Goal: Register for event/course

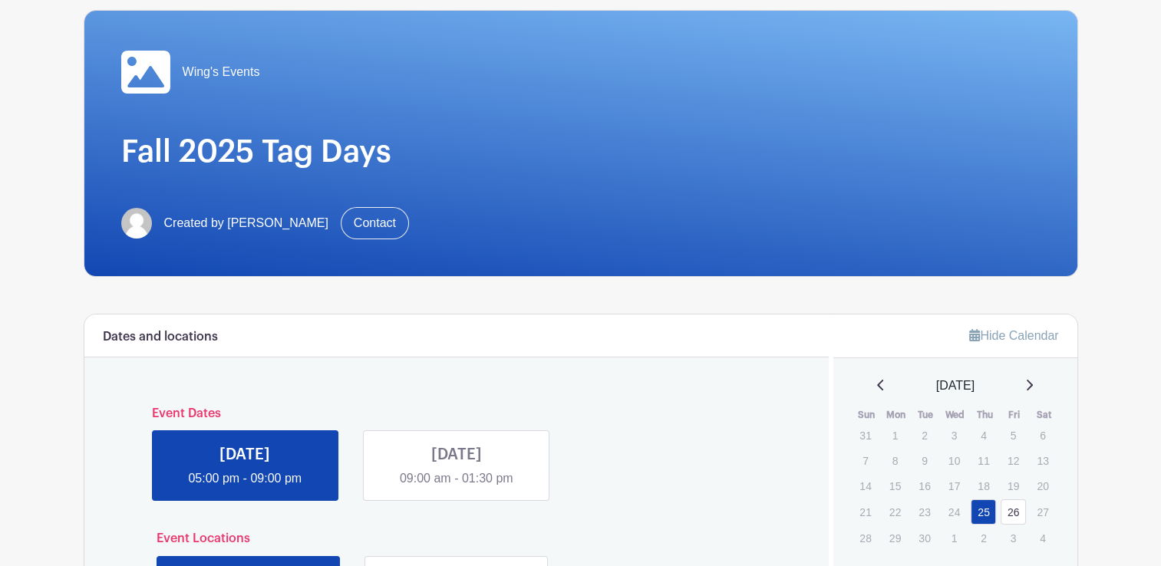
scroll to position [230, 0]
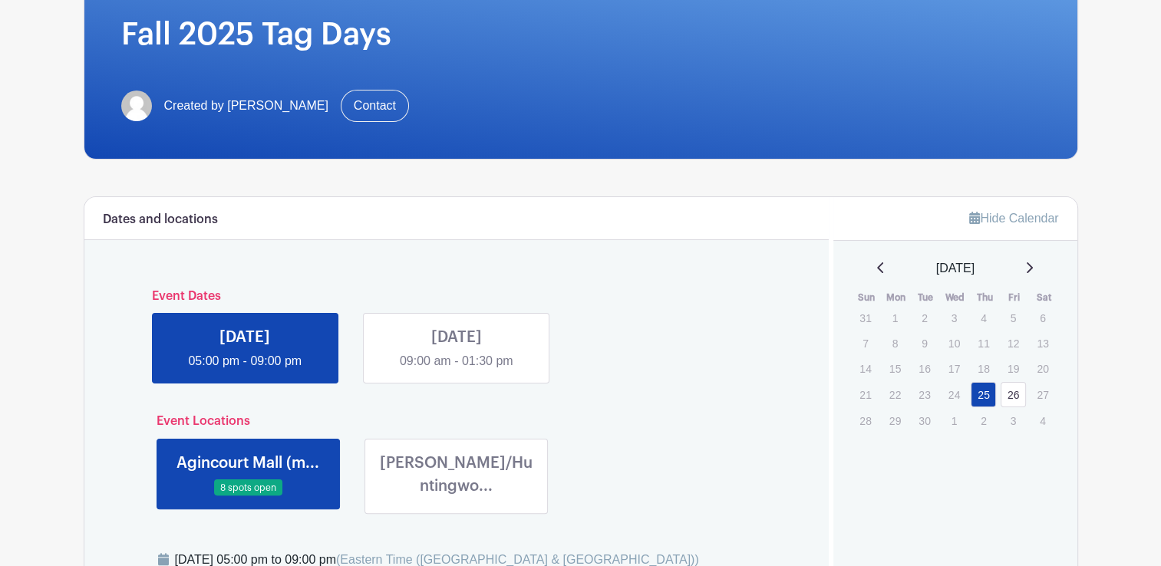
click at [456, 370] on link at bounding box center [456, 370] width 0 height 0
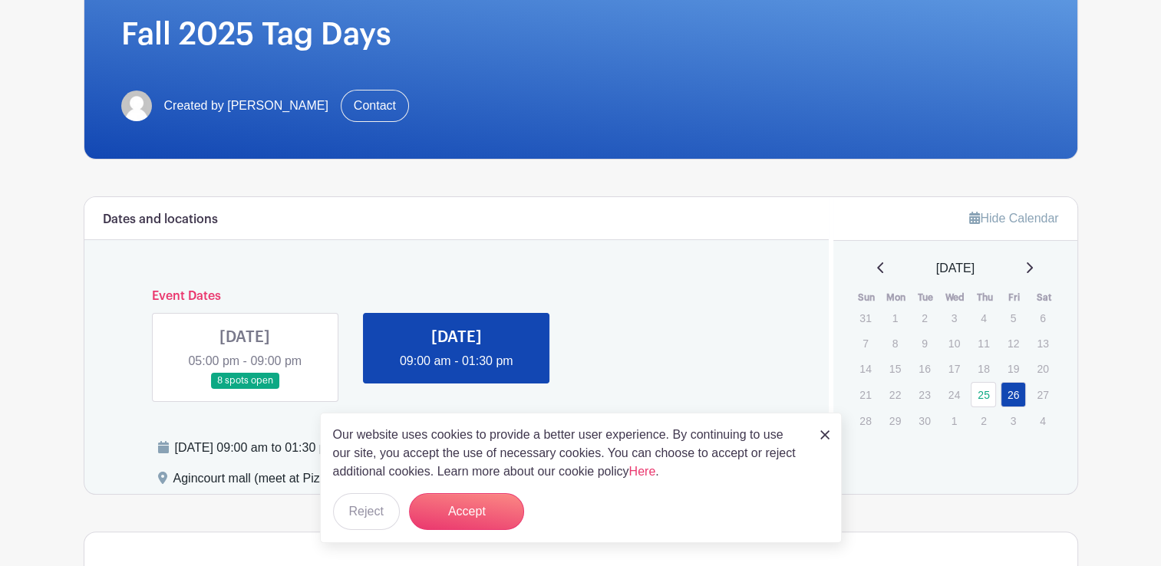
click at [652, 435] on img at bounding box center [824, 434] width 9 height 9
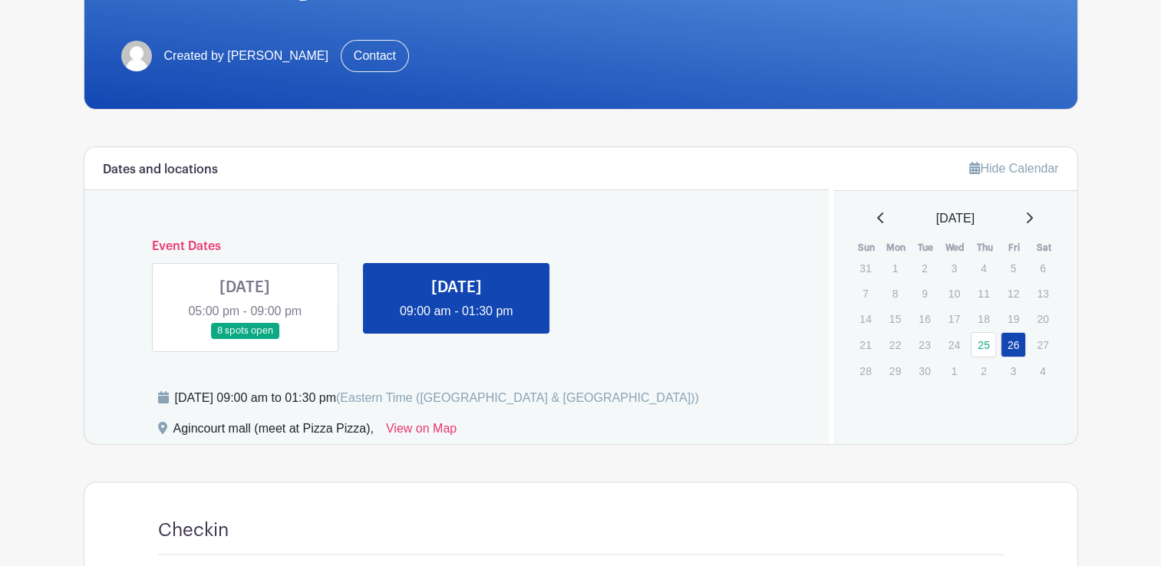
scroll to position [307, 0]
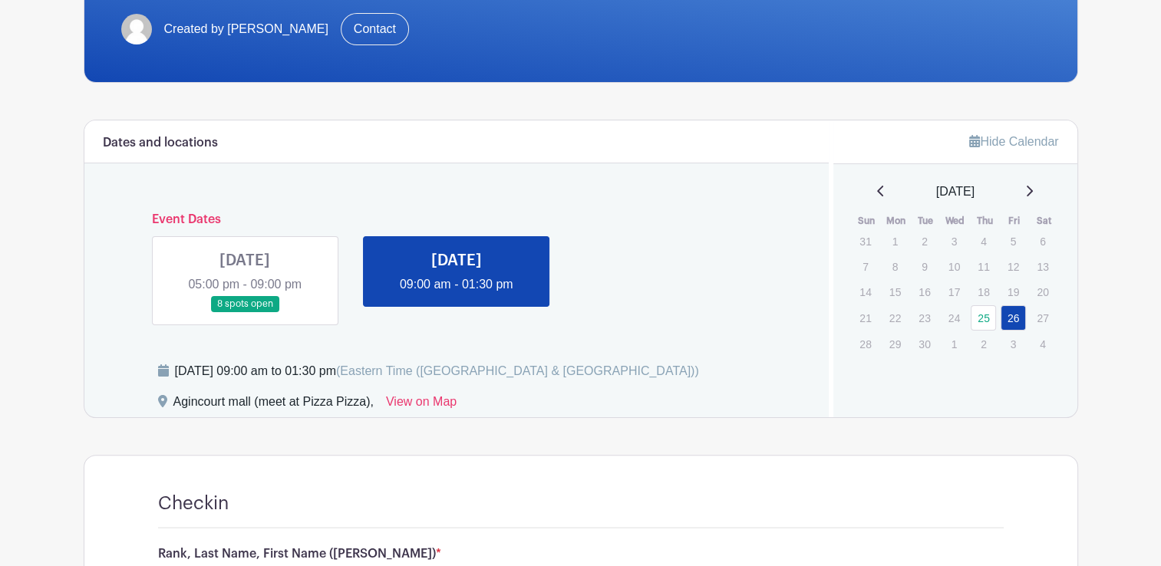
click at [245, 312] on link at bounding box center [245, 312] width 0 height 0
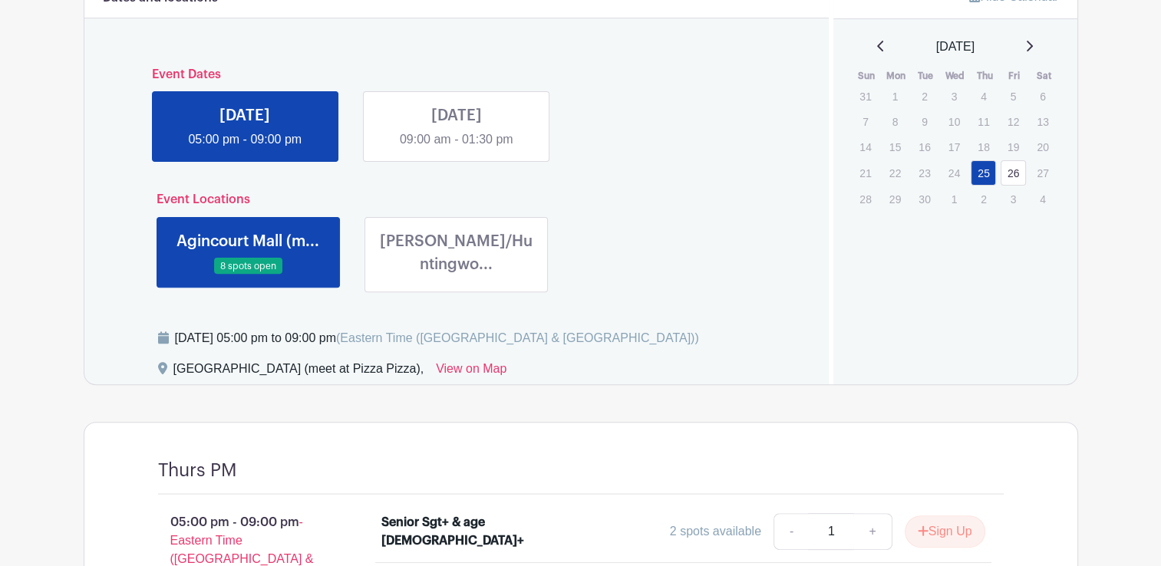
scroll to position [460, 0]
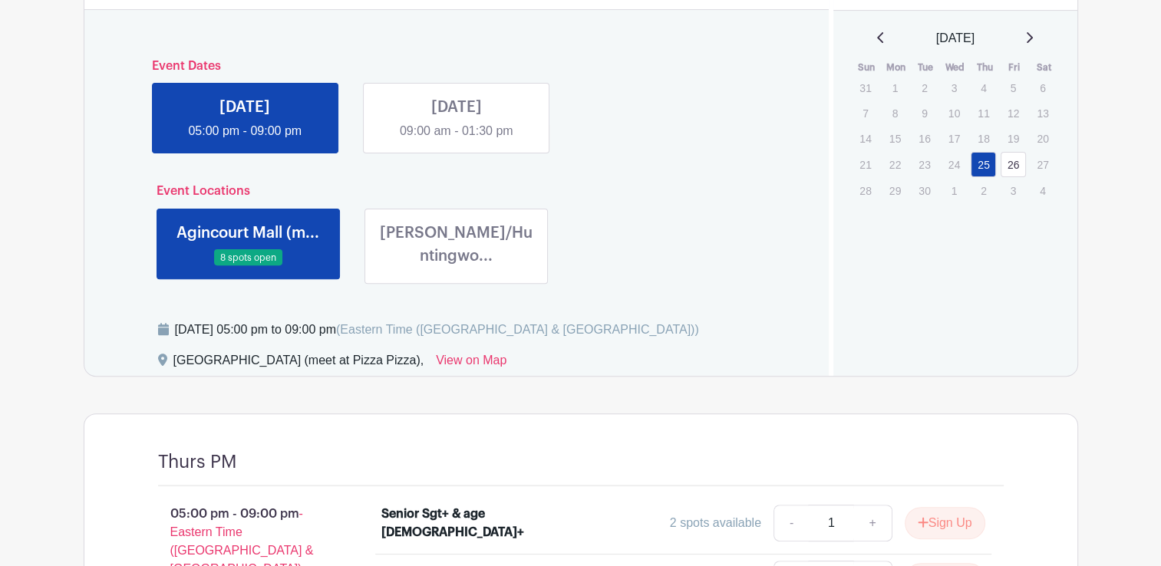
click at [456, 271] on link at bounding box center [456, 271] width 0 height 0
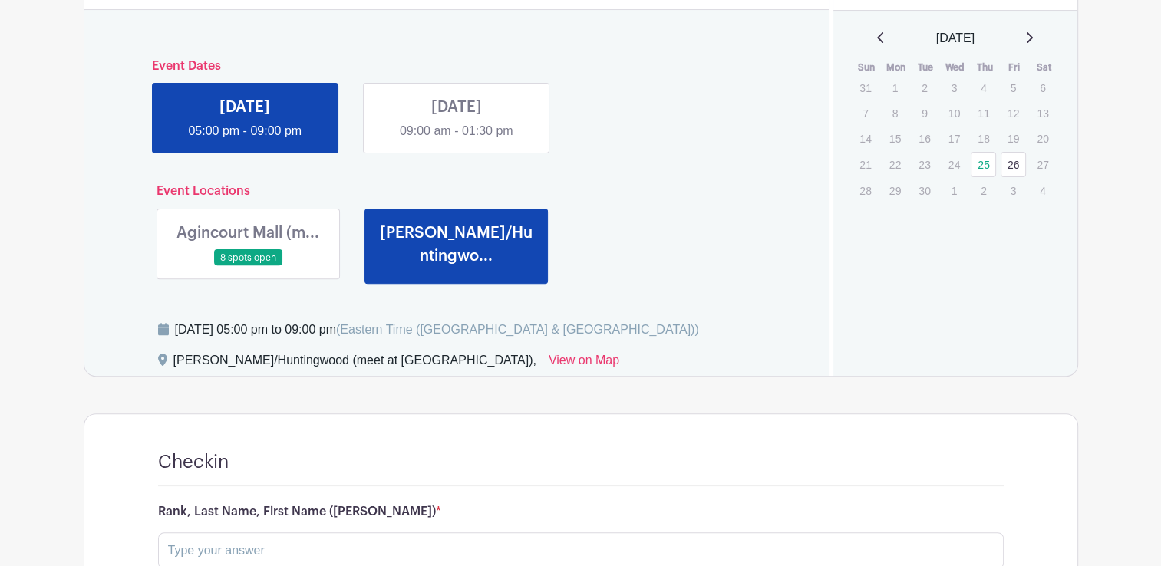
click at [248, 266] on link at bounding box center [248, 266] width 0 height 0
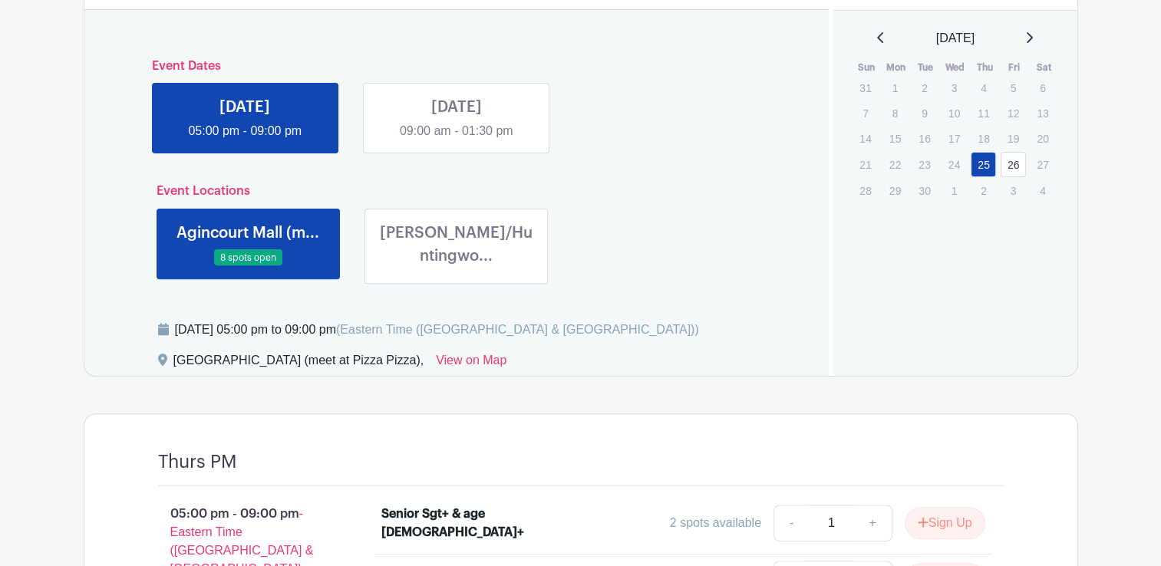
click at [456, 271] on link at bounding box center [456, 271] width 0 height 0
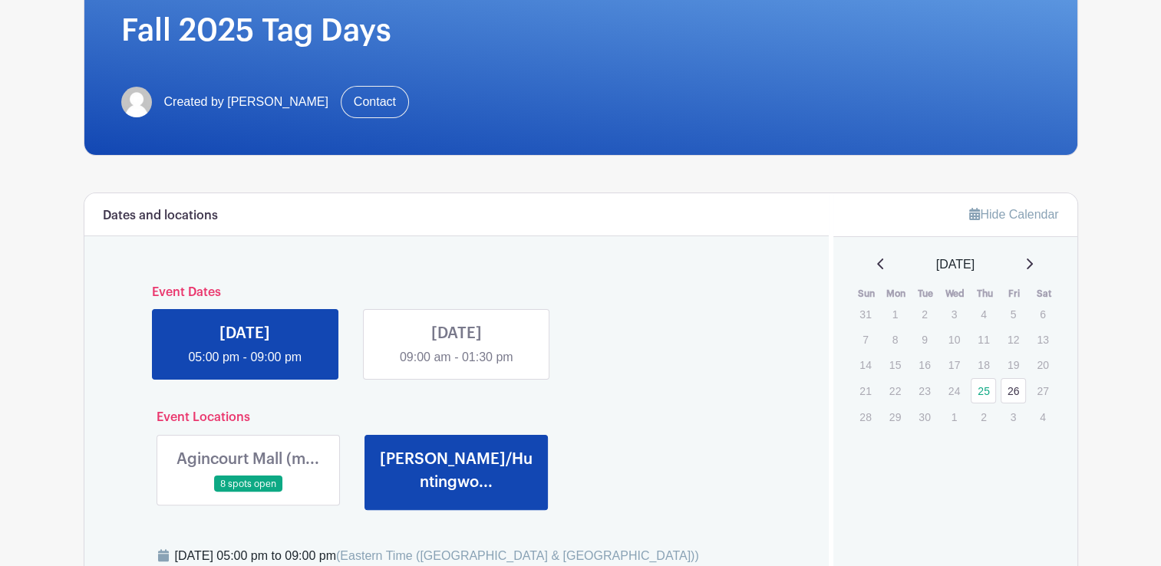
scroll to position [460, 0]
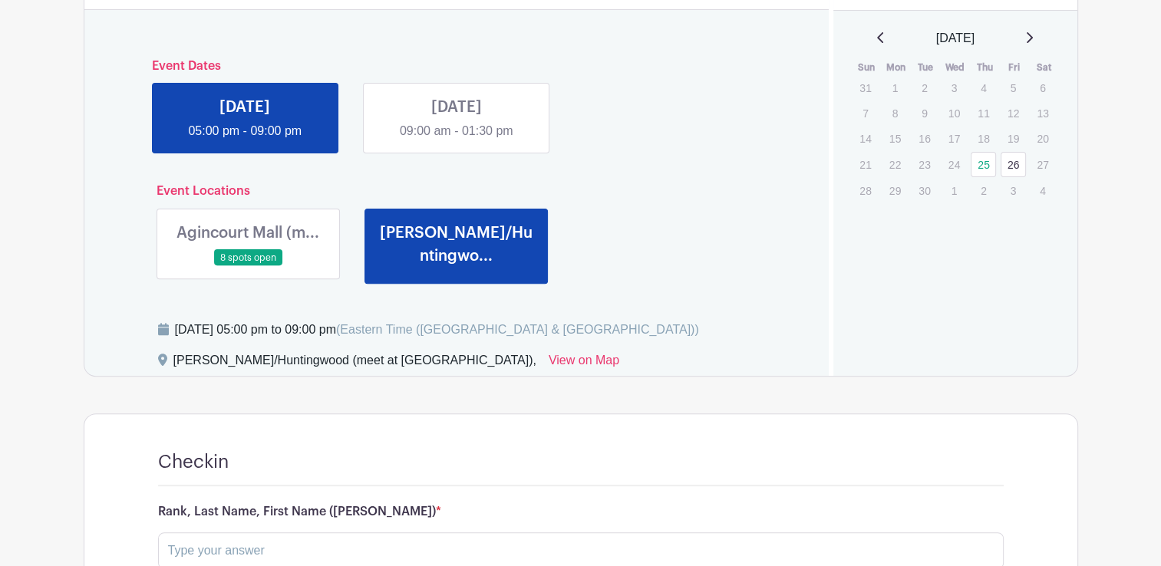
click at [248, 266] on link at bounding box center [248, 266] width 0 height 0
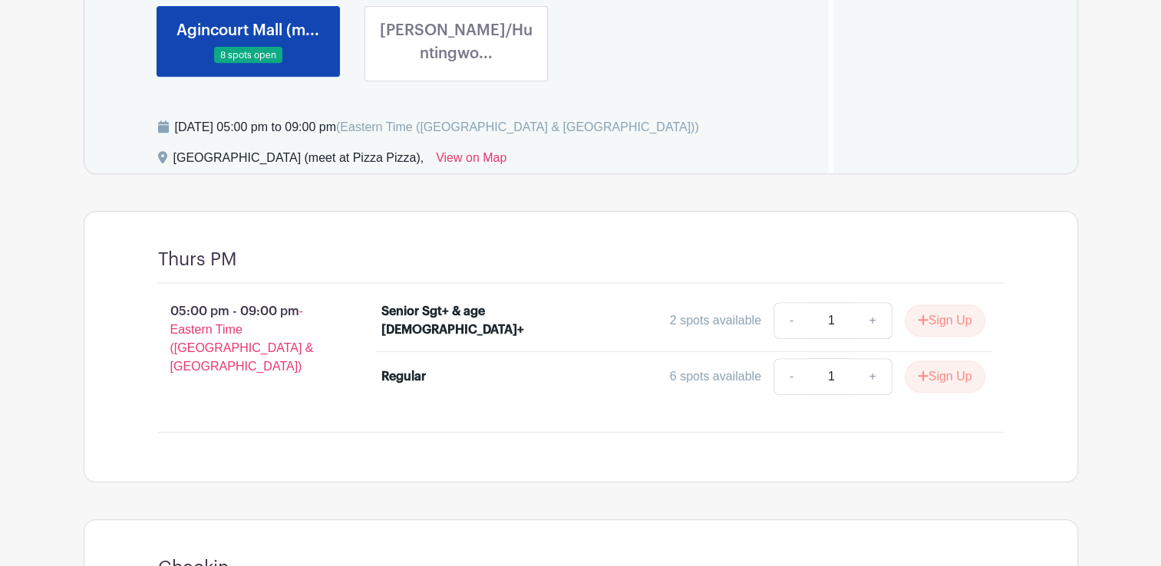
scroll to position [690, 0]
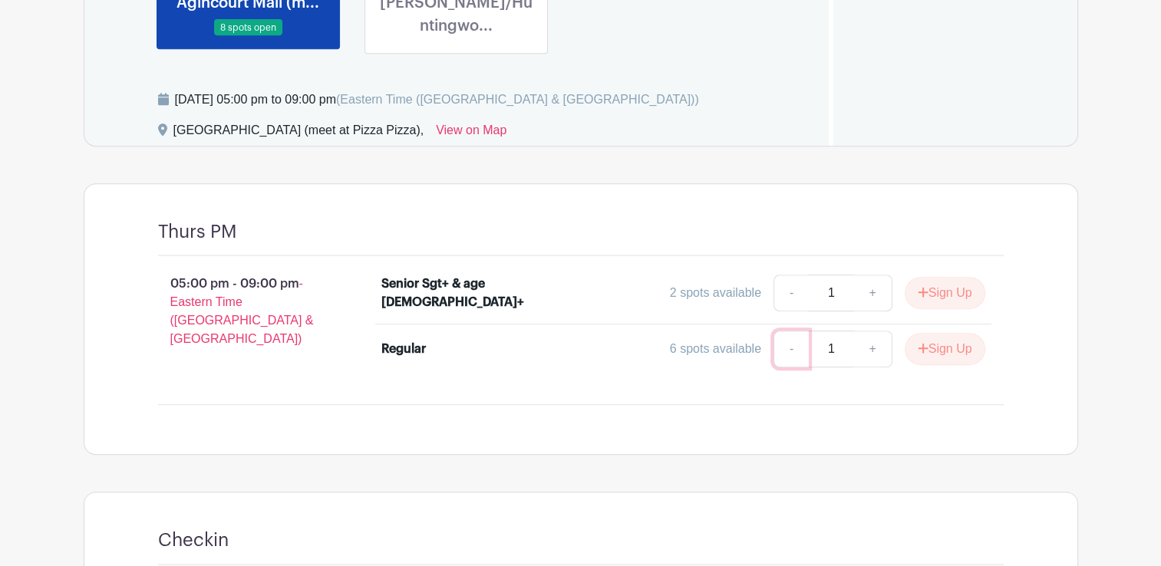
click at [652, 343] on link "-" at bounding box center [790, 349] width 35 height 37
click at [652, 285] on button "Sign Up" at bounding box center [944, 293] width 81 height 32
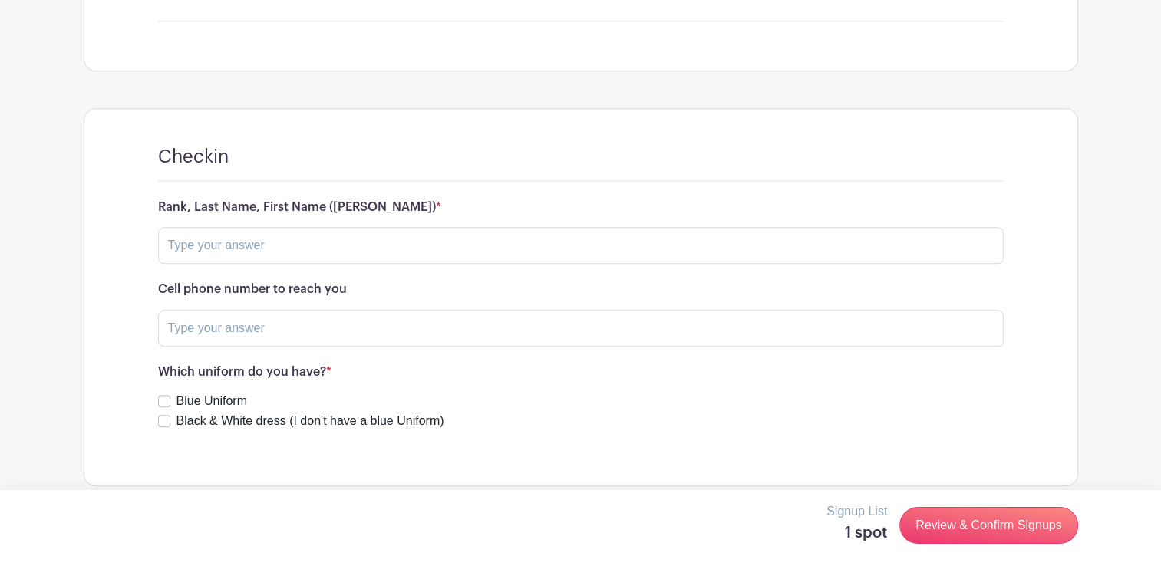
scroll to position [1080, 0]
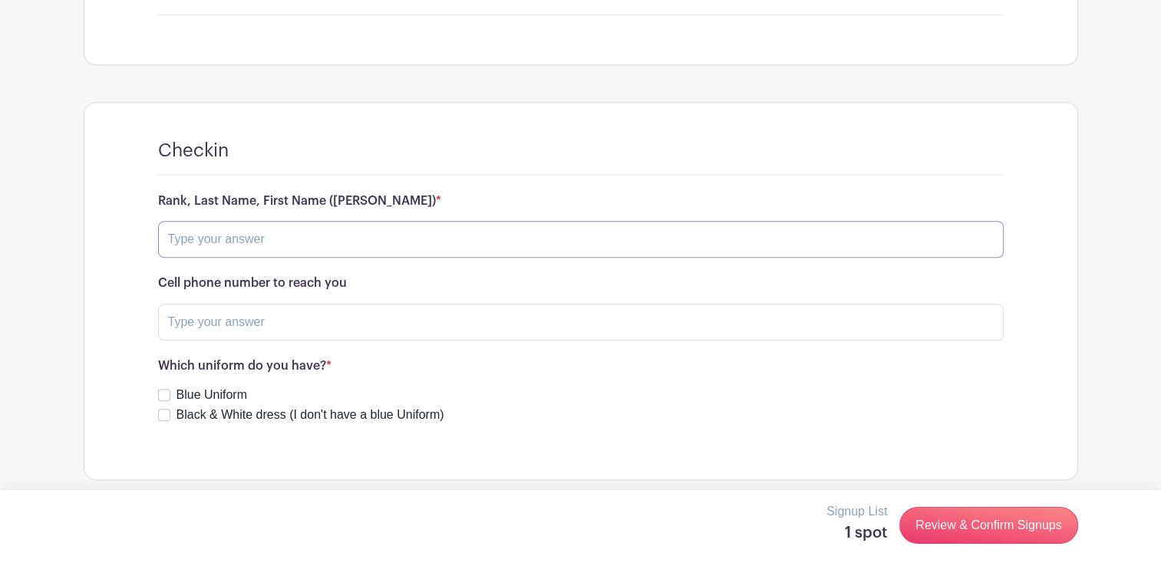
click at [407, 235] on input "text" at bounding box center [580, 239] width 845 height 37
type input "2"
type input "L"
type input "2Lt [PERSON_NAME]"
click at [371, 320] on input "text" at bounding box center [580, 322] width 845 height 37
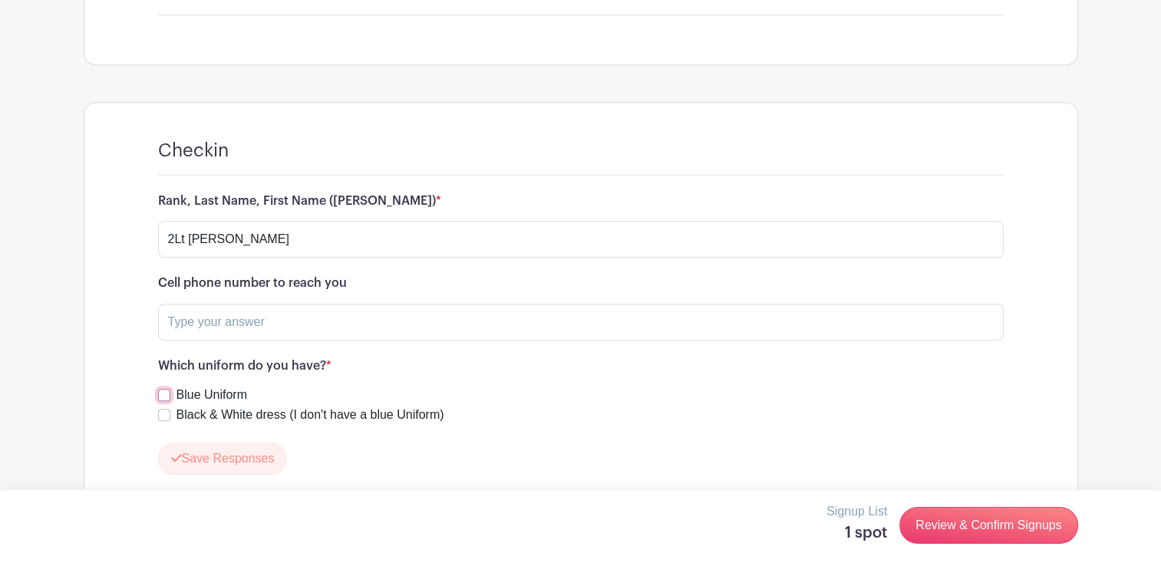
click at [166, 389] on input "Blue Uniform" at bounding box center [164, 395] width 12 height 12
checkbox input "true"
click at [652, 520] on link "Review & Confirm Signups" at bounding box center [988, 525] width 178 height 37
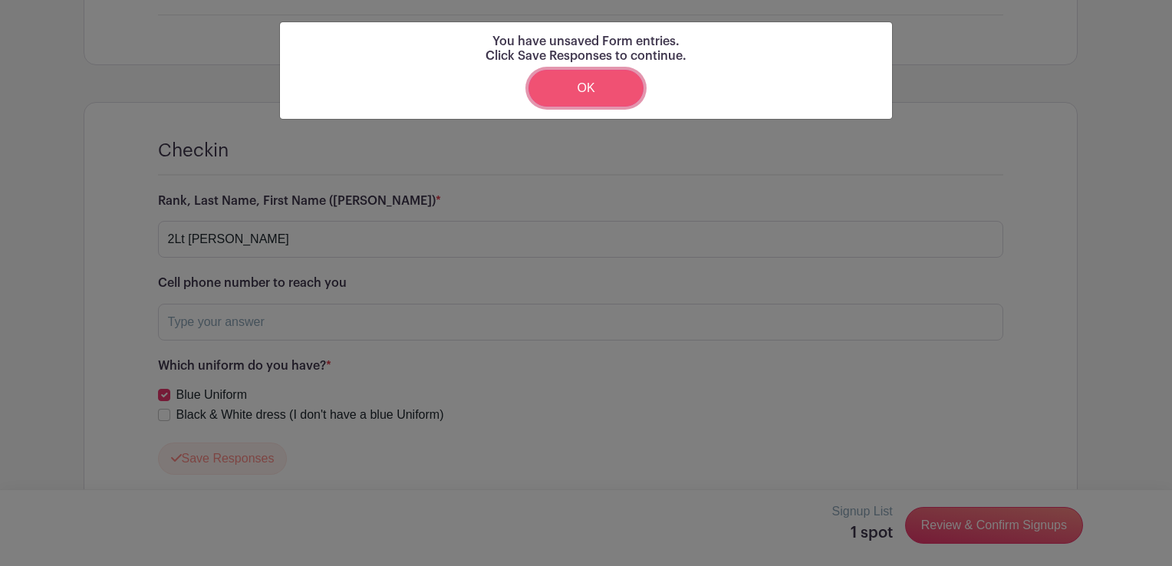
click at [598, 93] on link "OK" at bounding box center [585, 88] width 115 height 37
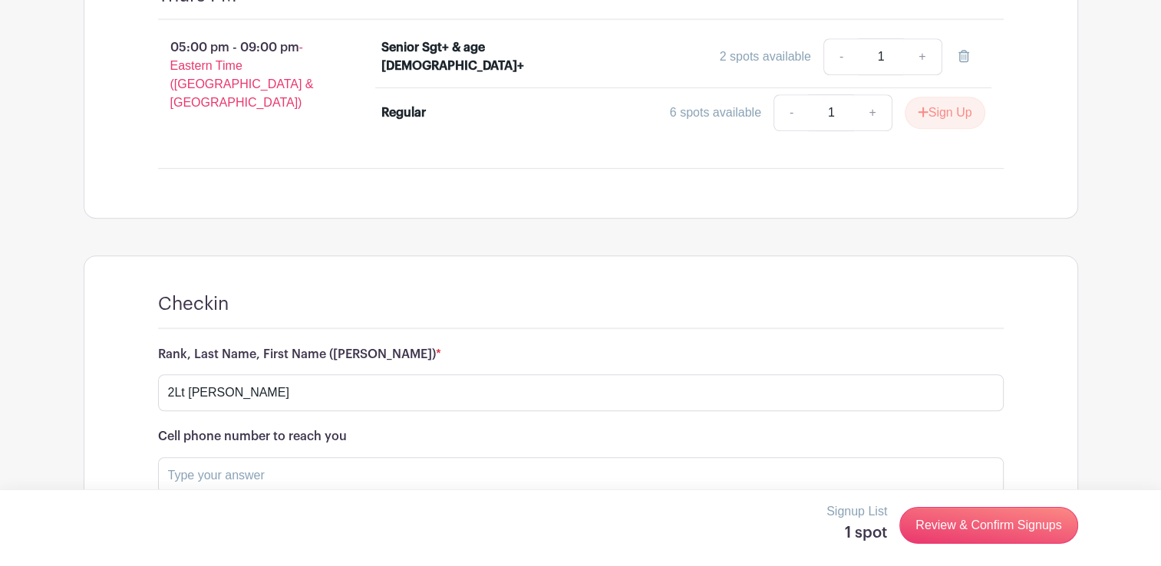
scroll to position [1124, 0]
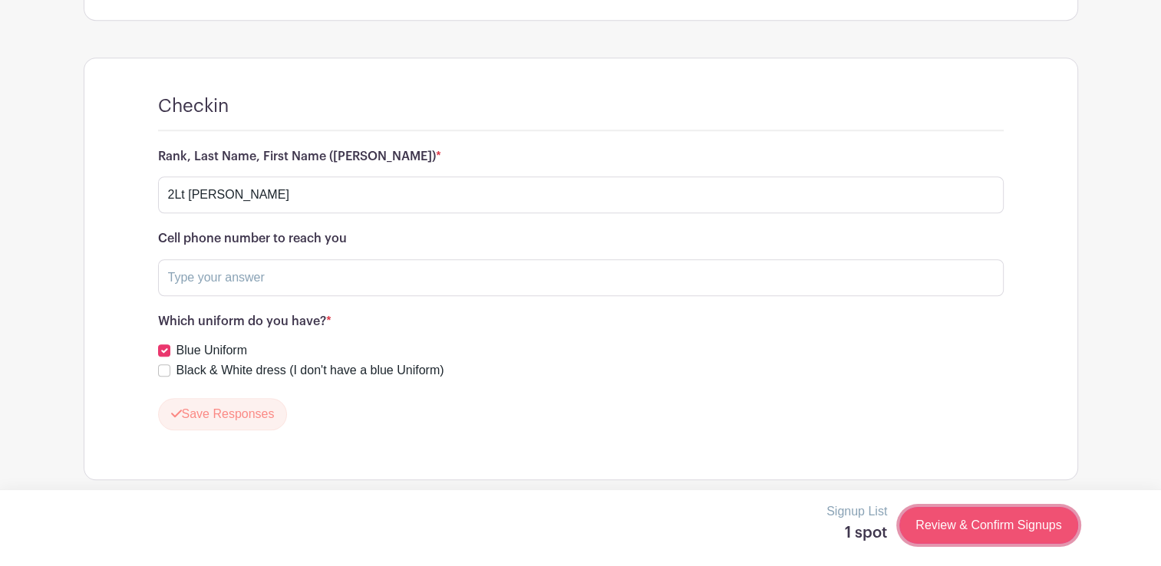
click at [652, 526] on link "Review & Confirm Signups" at bounding box center [988, 525] width 178 height 37
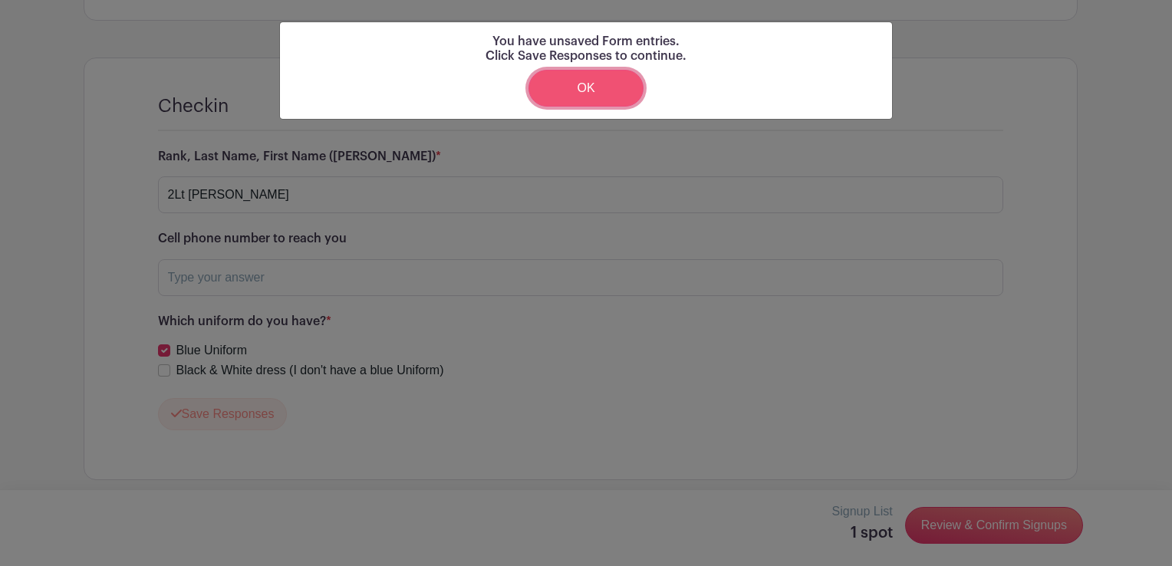
click at [586, 98] on link "OK" at bounding box center [585, 88] width 115 height 37
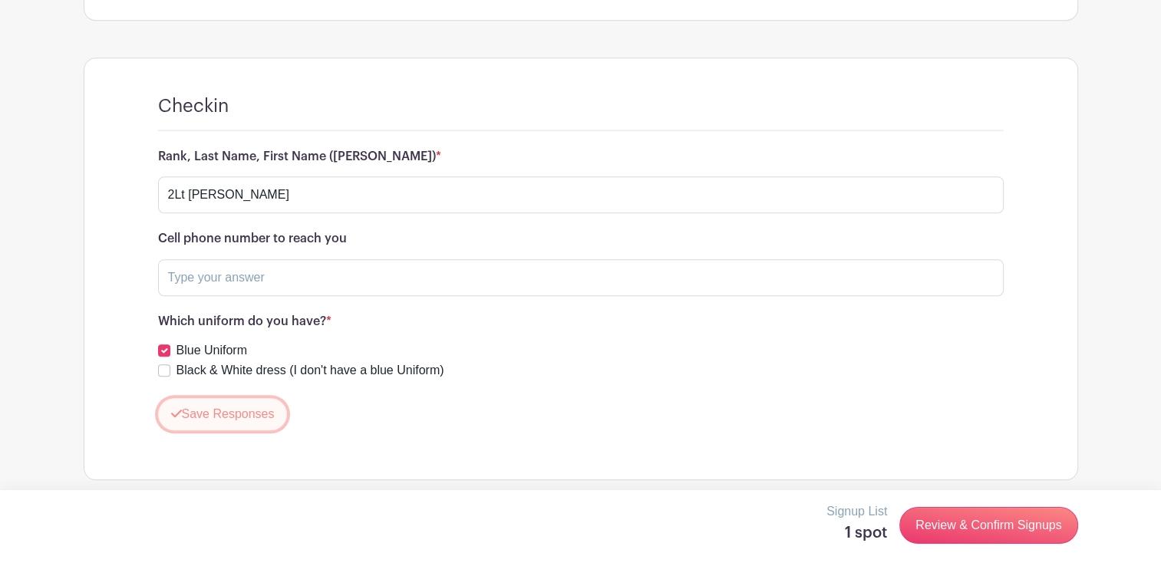
click at [248, 405] on button "Save Responses" at bounding box center [223, 414] width 130 height 32
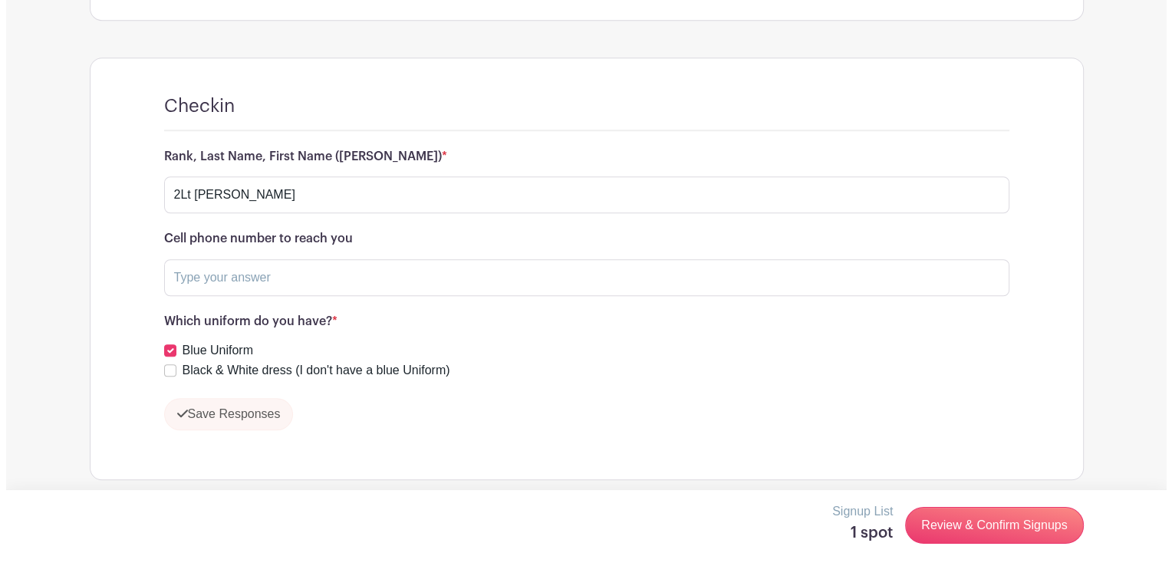
scroll to position [1080, 0]
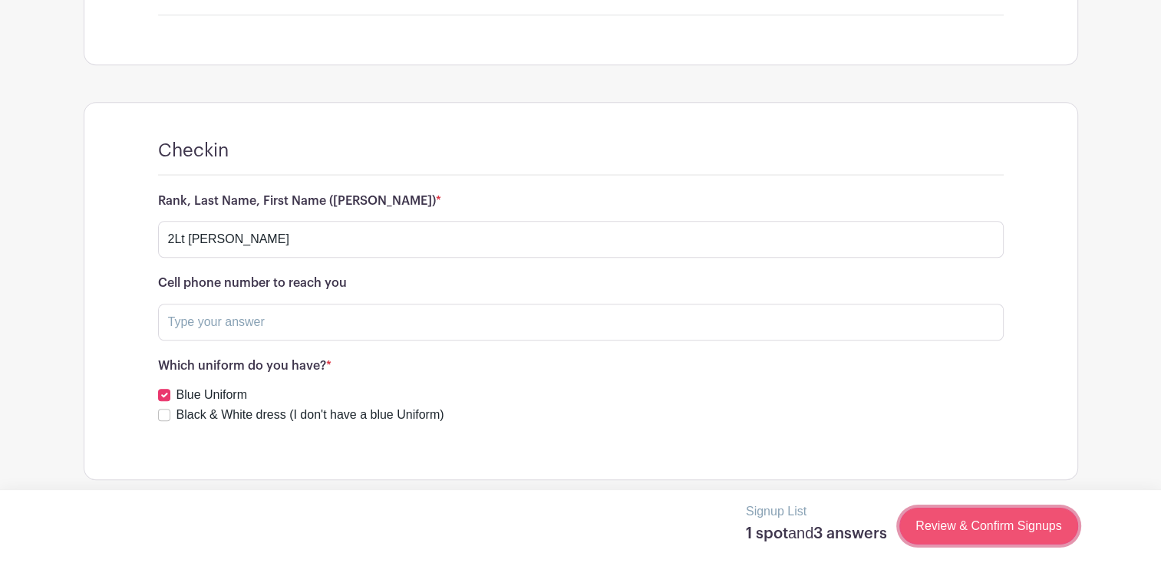
click at [652, 529] on link "Review & Confirm Signups" at bounding box center [988, 526] width 178 height 37
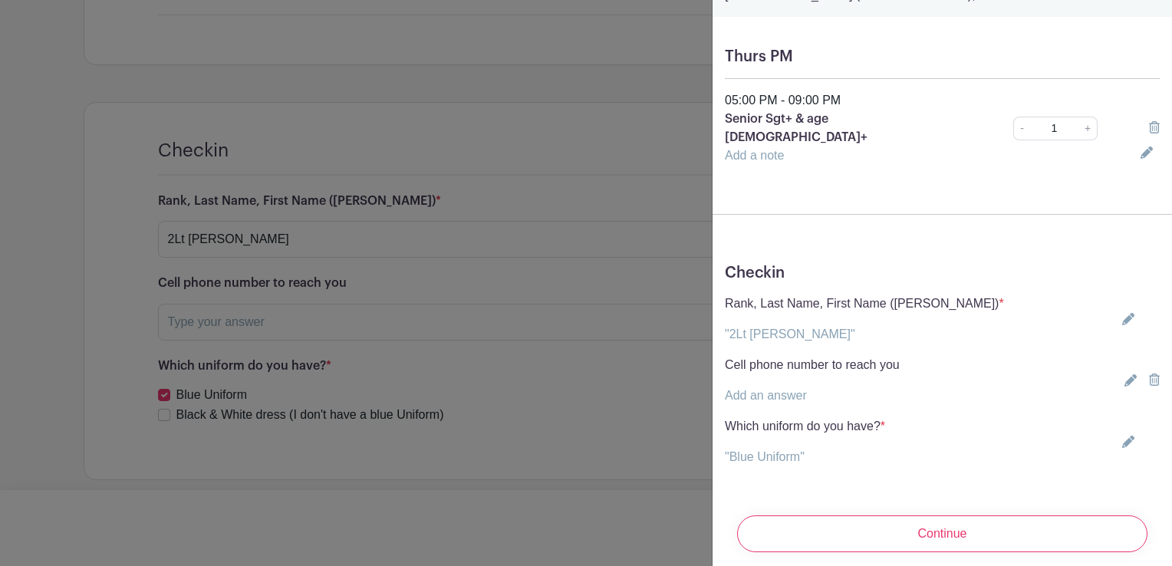
scroll to position [107, 0]
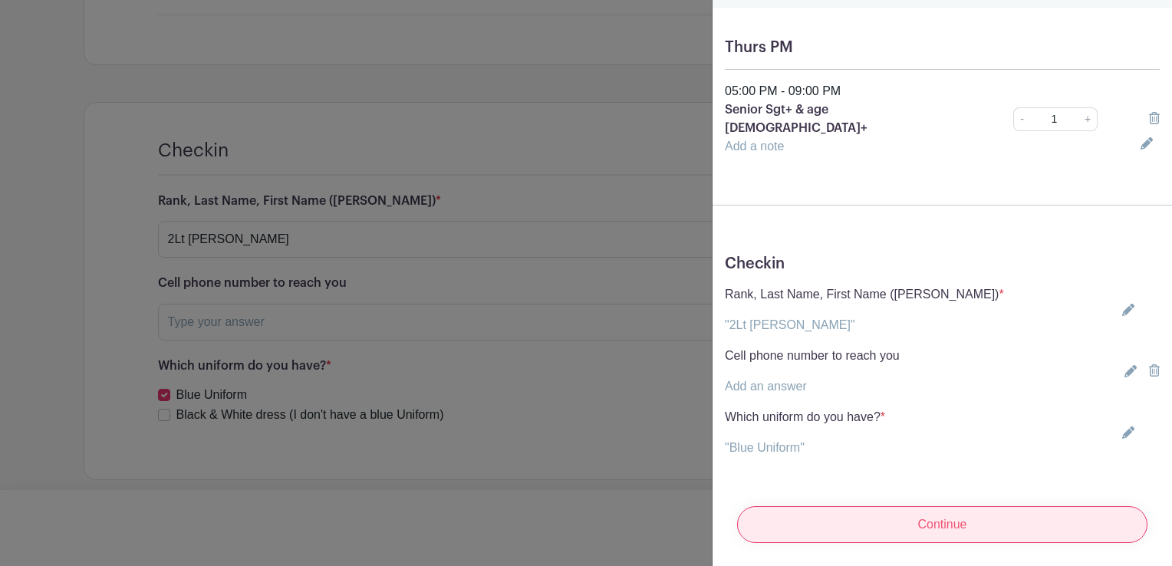
click at [652, 522] on input "Continue" at bounding box center [942, 524] width 410 height 37
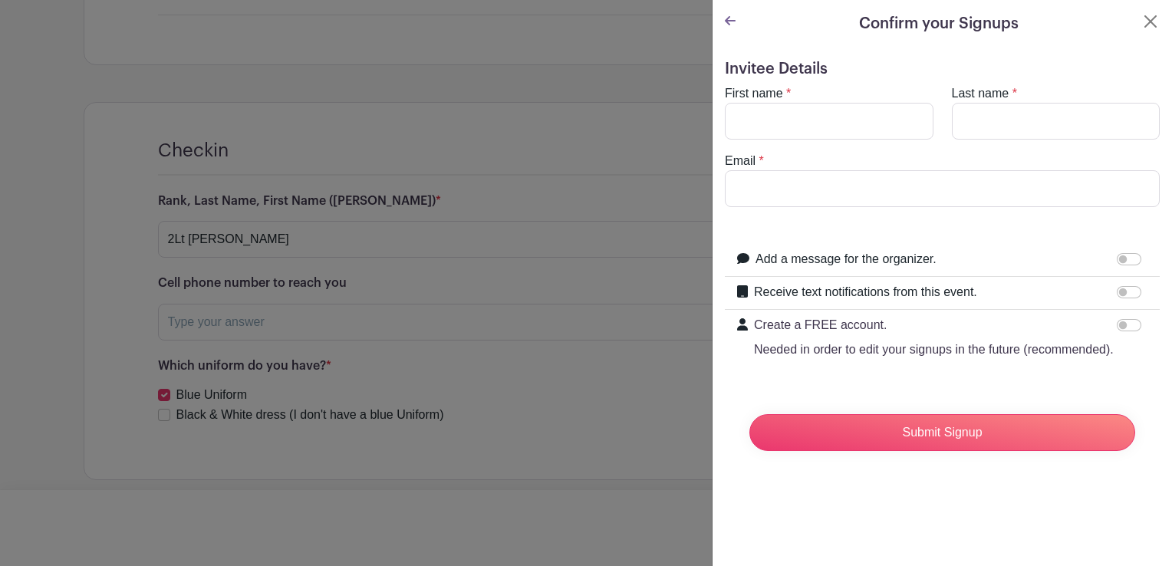
click at [652, 265] on div at bounding box center [1132, 259] width 31 height 18
click at [652, 259] on input "Add a message for the organizer." at bounding box center [1129, 259] width 25 height 12
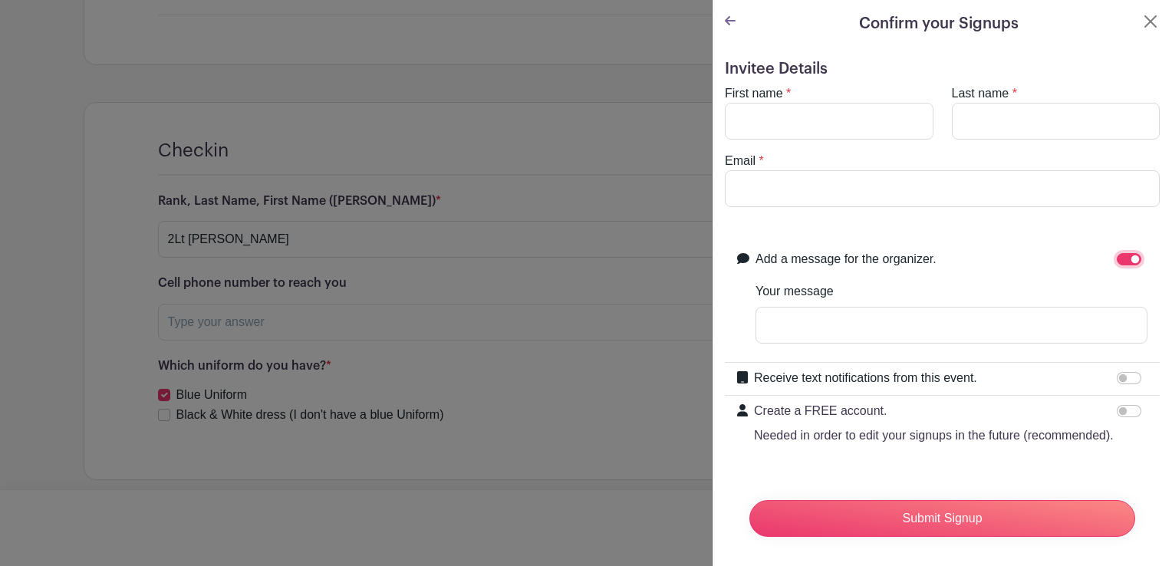
click at [652, 259] on input "Add a message for the organizer." at bounding box center [1129, 259] width 25 height 12
checkbox input "false"
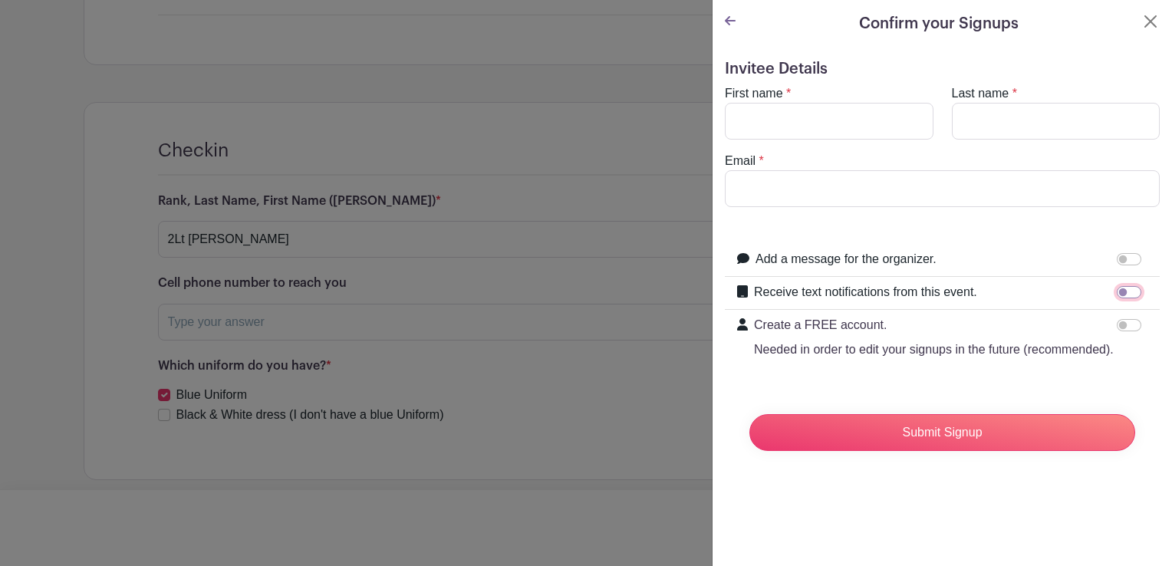
click at [652, 292] on input "Receive text notifications from this event." at bounding box center [1129, 292] width 25 height 12
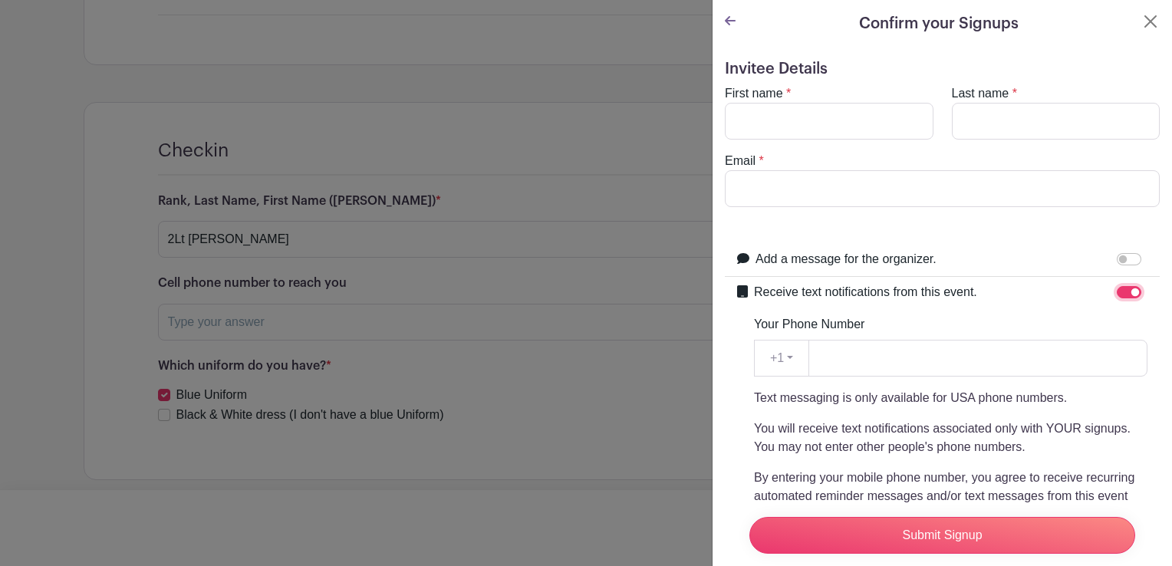
click at [652, 293] on input "Receive text notifications from this event." at bounding box center [1129, 292] width 25 height 12
checkbox input "false"
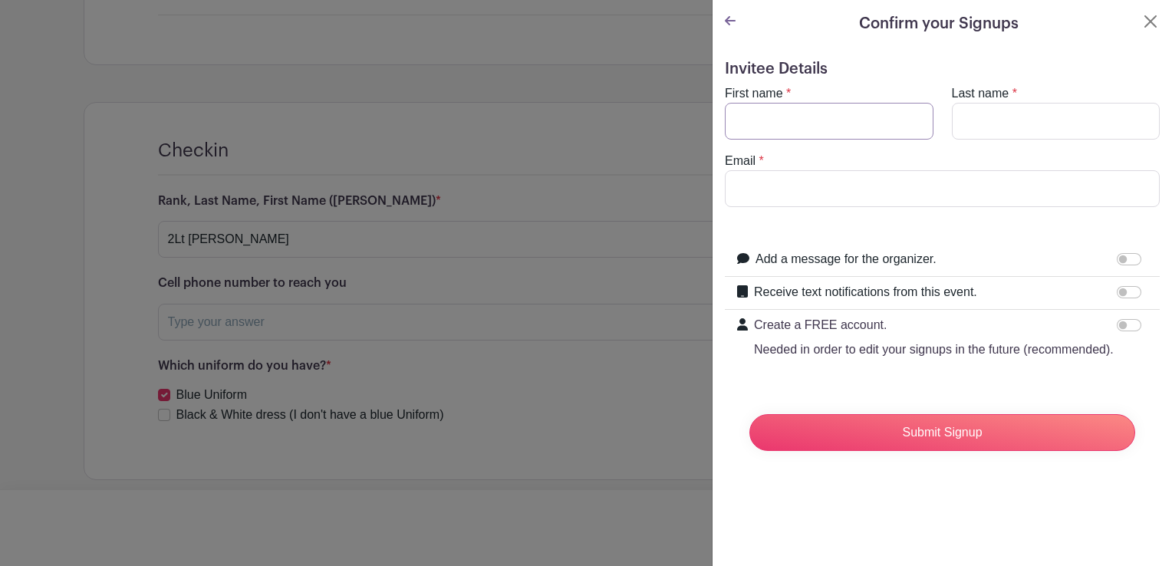
click at [652, 121] on input "First name" at bounding box center [829, 121] width 209 height 37
type input "W"
type input "L"
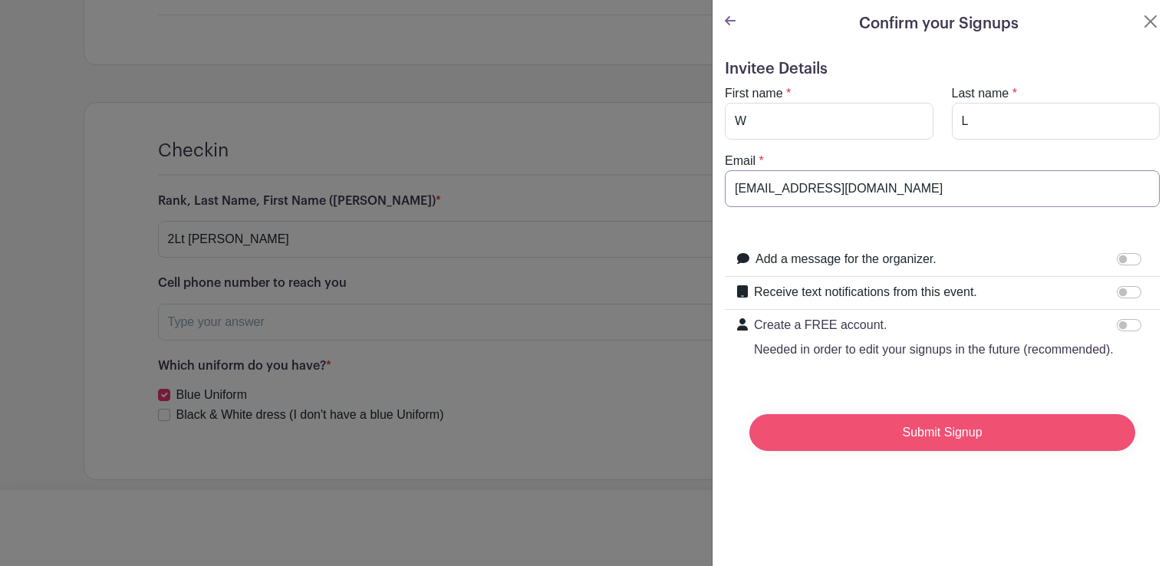
type input "[EMAIL_ADDRESS][DOMAIN_NAME]"
click at [652, 449] on input "Submit Signup" at bounding box center [942, 432] width 386 height 37
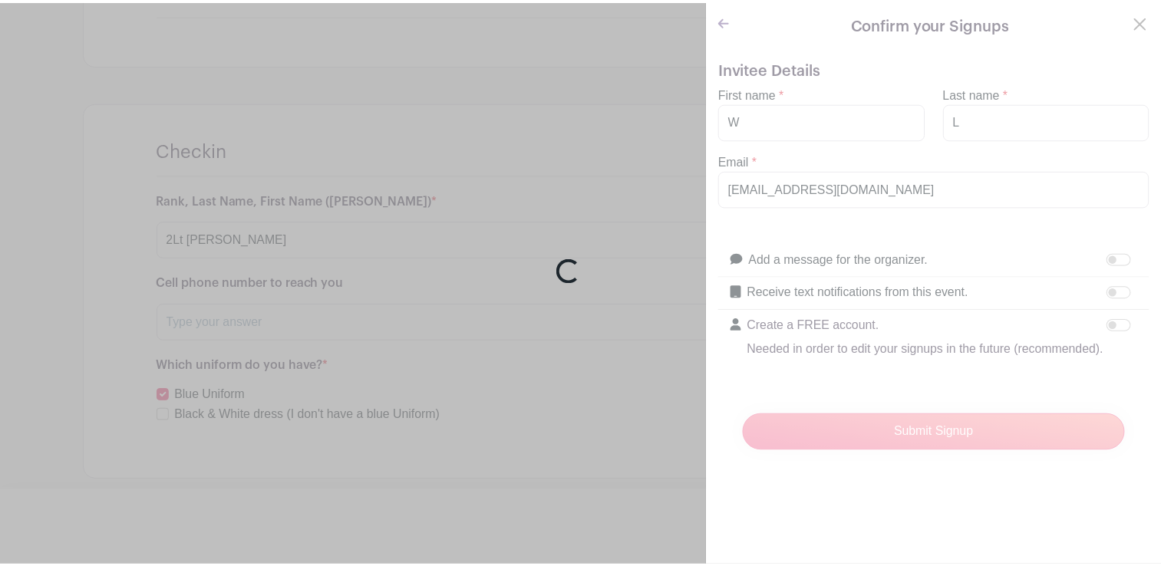
scroll to position [1112, 0]
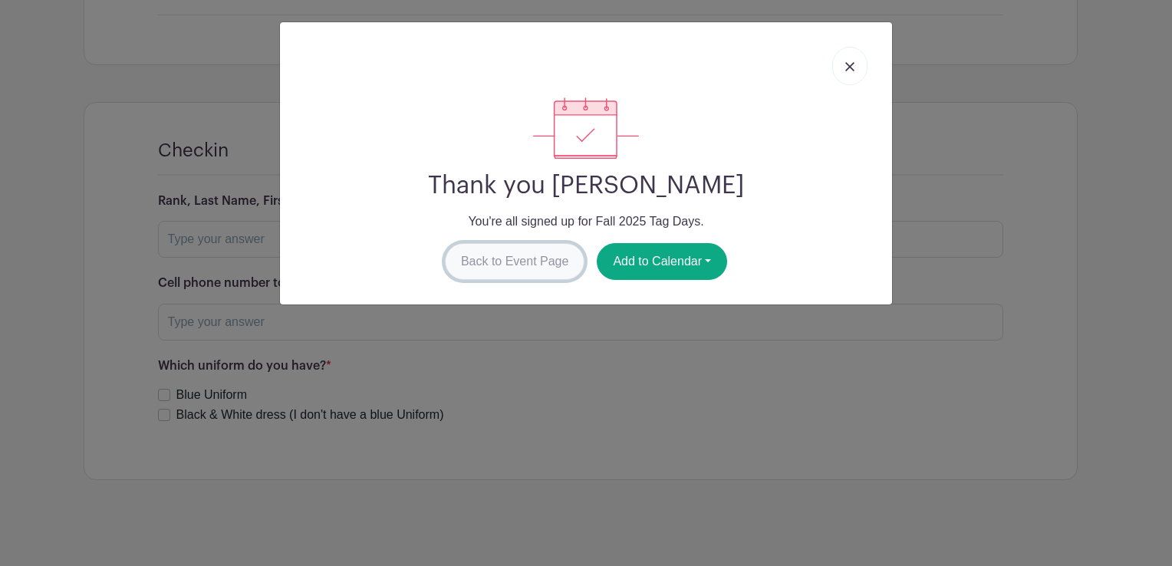
click at [525, 268] on link "Back to Event Page" at bounding box center [515, 261] width 140 height 37
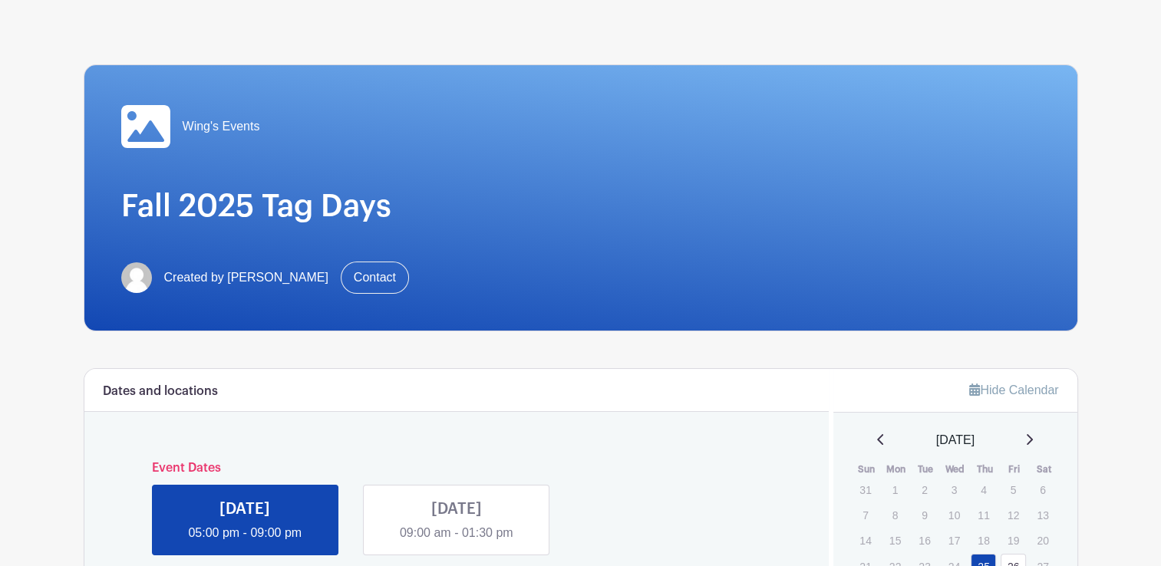
scroll to position [0, 0]
